Goal: Navigation & Orientation: Find specific page/section

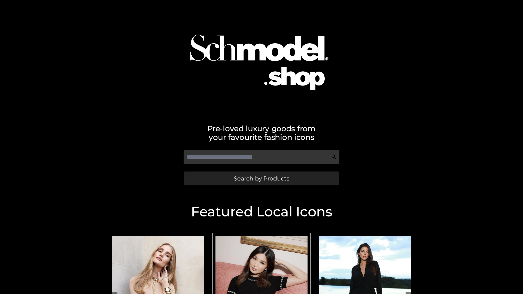
click at [261, 178] on span "Search by Products" at bounding box center [262, 179] width 56 height 6
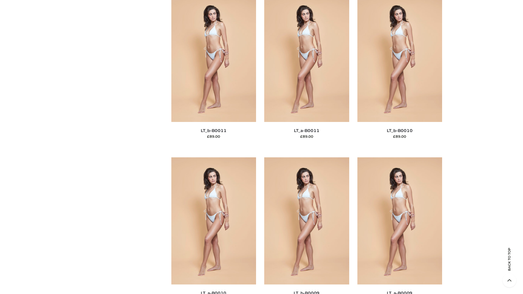
scroll to position [2447, 0]
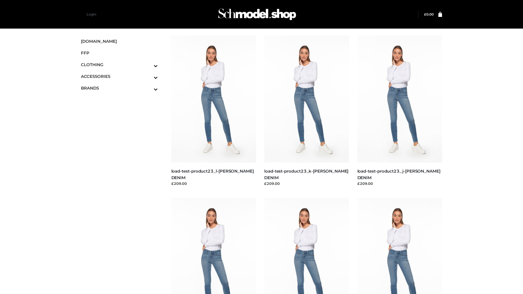
scroll to position [478, 0]
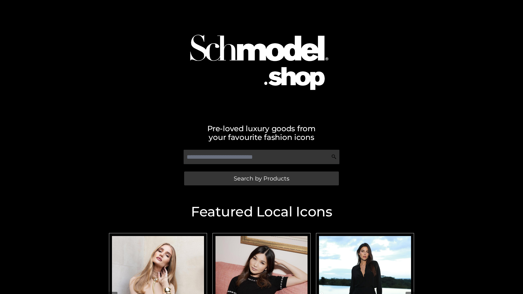
click at [261, 178] on span "Search by Products" at bounding box center [262, 179] width 56 height 6
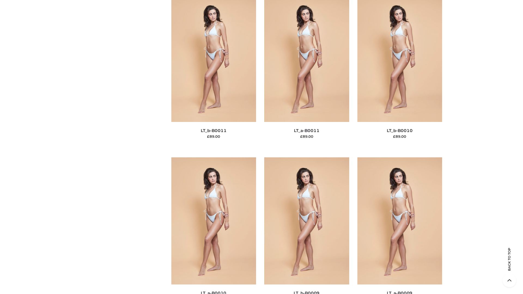
scroll to position [2447, 0]
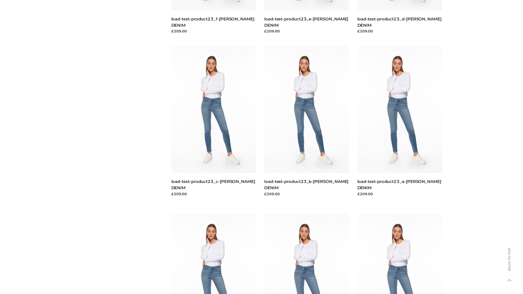
scroll to position [478, 0]
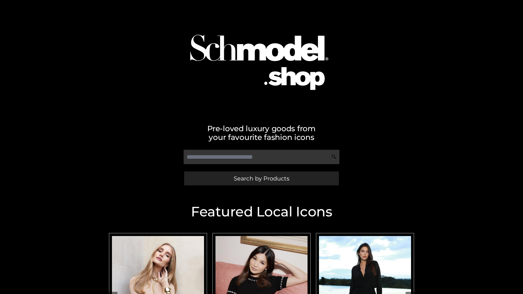
click at [261, 178] on span "Search by Products" at bounding box center [262, 179] width 56 height 6
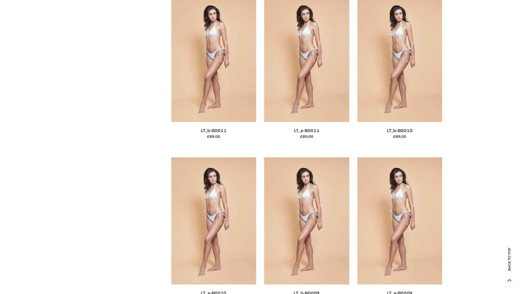
scroll to position [2447, 0]
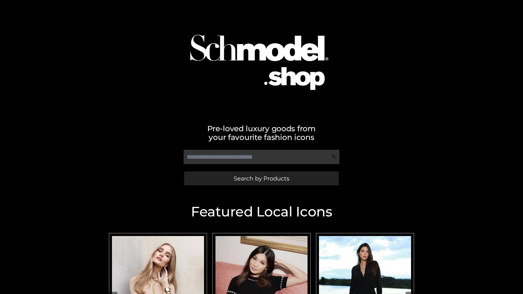
click at [261, 178] on span "Search by Products" at bounding box center [262, 179] width 56 height 6
